Goal: Find specific page/section: Find specific page/section

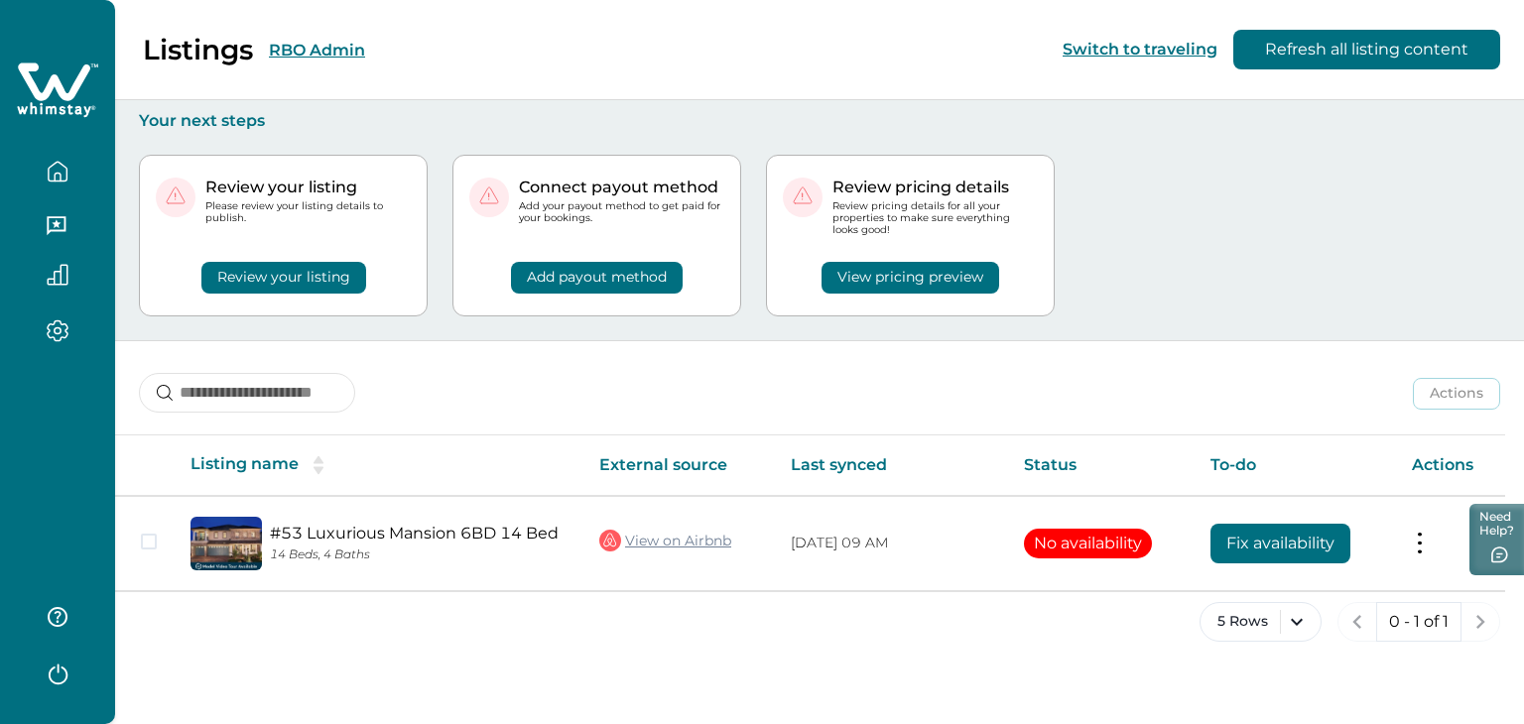
click at [323, 49] on button "RBO Admin" at bounding box center [317, 50] width 96 height 19
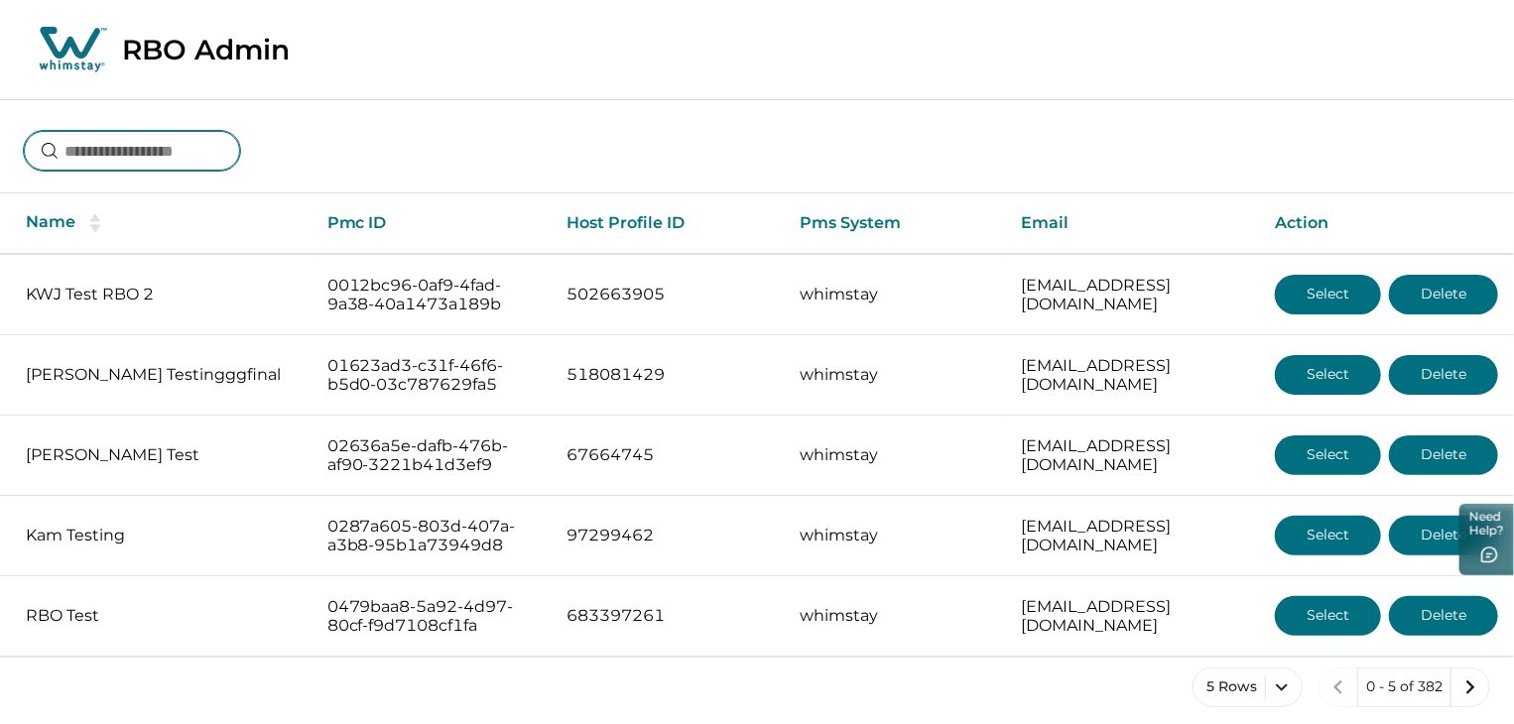
click at [231, 151] on input at bounding box center [132, 151] width 216 height 40
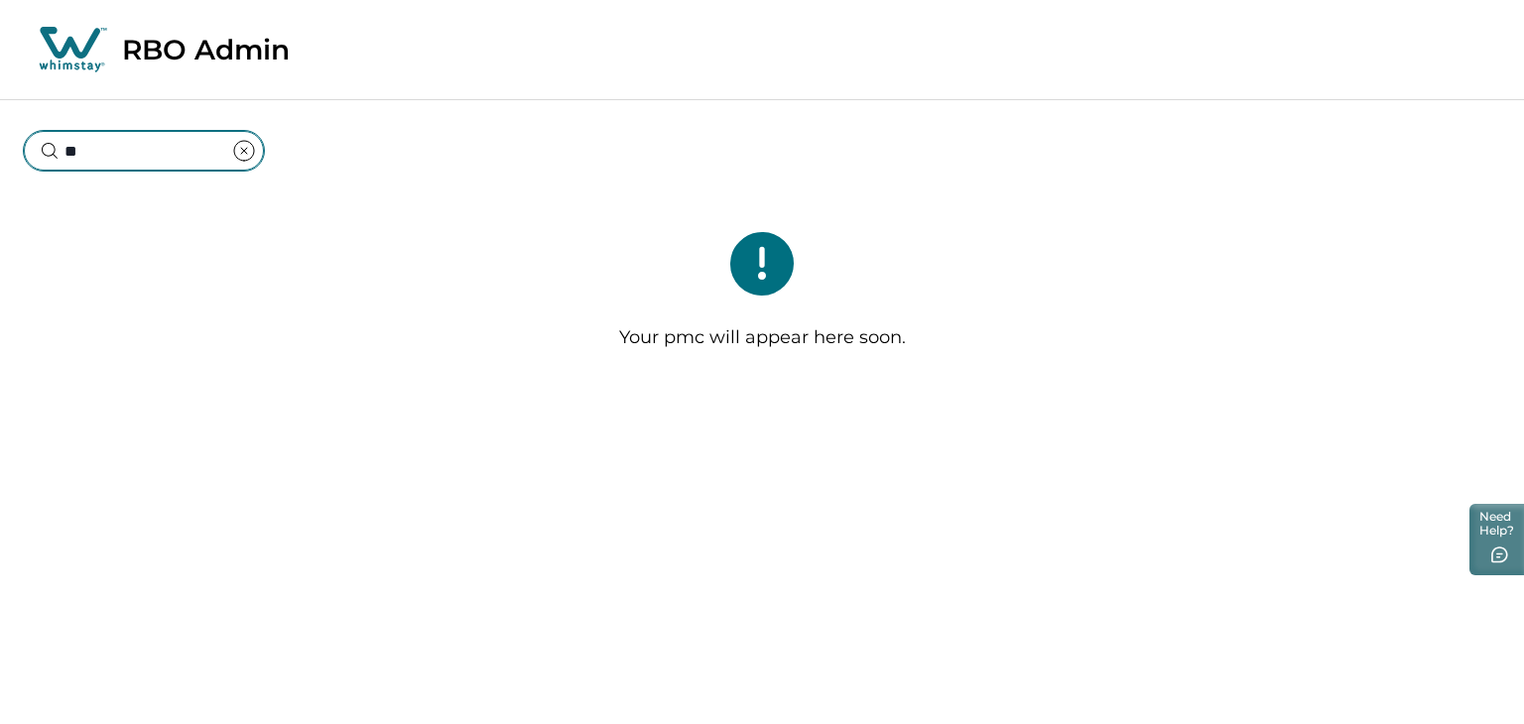
type input "*"
